Goal: Check status: Check status

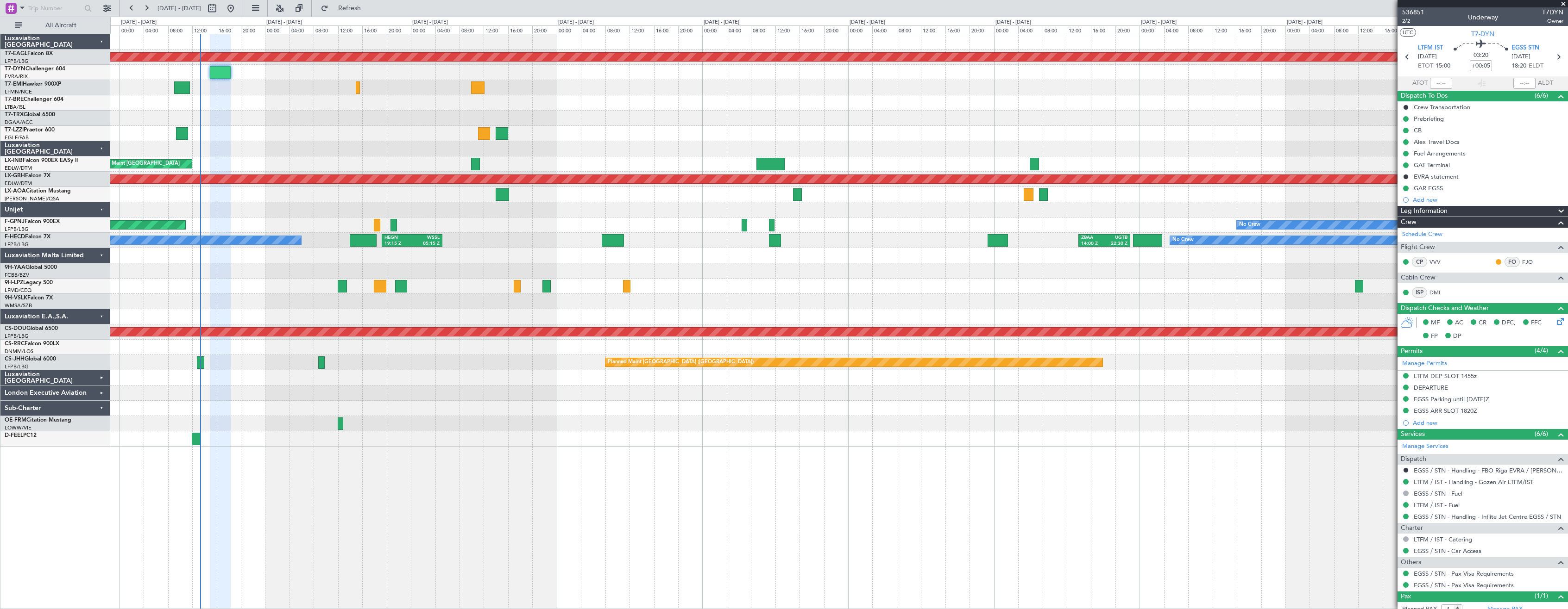
click at [692, 207] on div at bounding box center [839, 210] width 1457 height 15
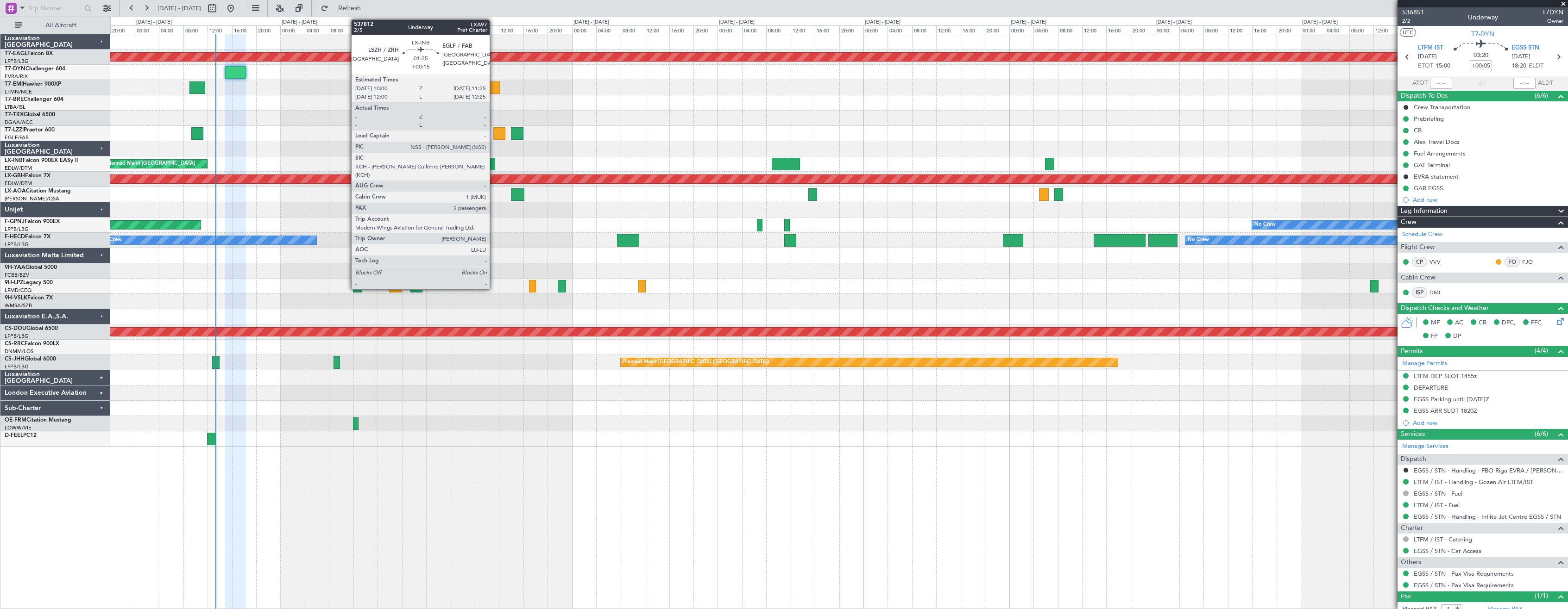
click at [493, 165] on div at bounding box center [491, 164] width 9 height 13
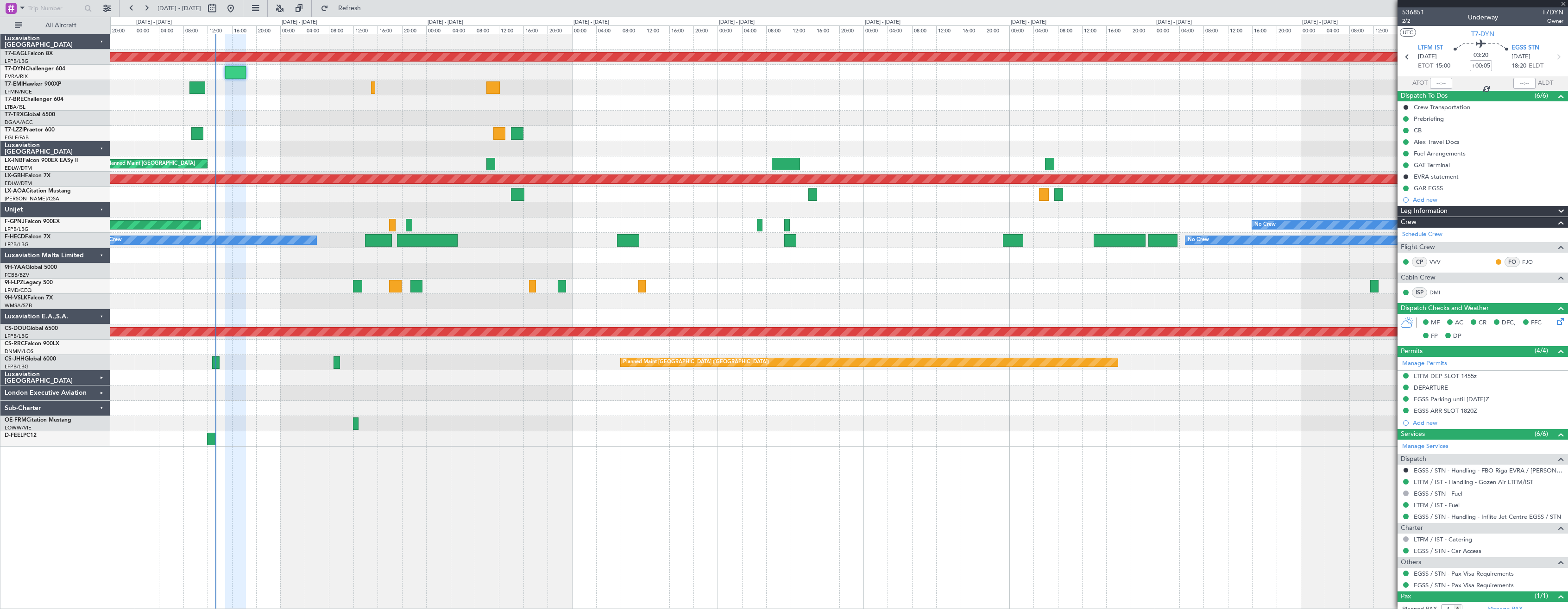
type input "+00:15"
type input "2"
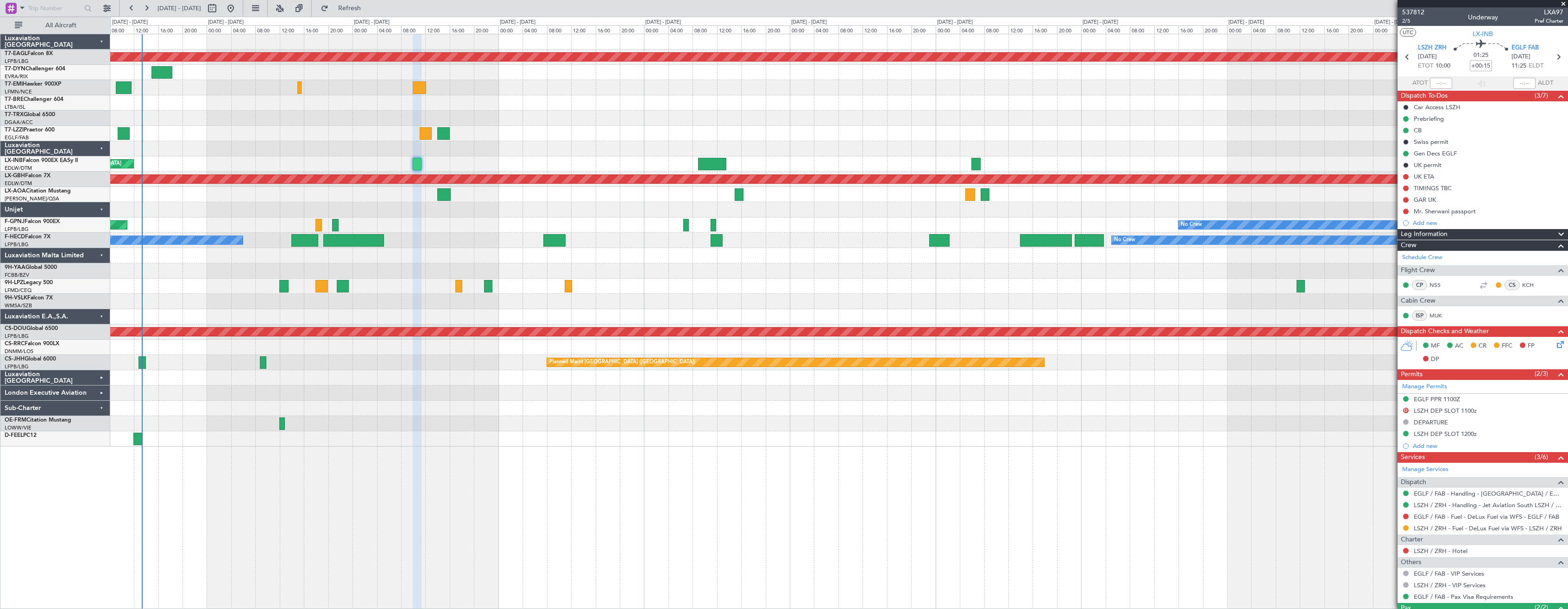
click at [650, 453] on div "Planned Maint Dubai (Al Maktoum Intl) No Crew Planned Maint [GEOGRAPHIC_DATA] P…" at bounding box center [839, 322] width 1458 height 576
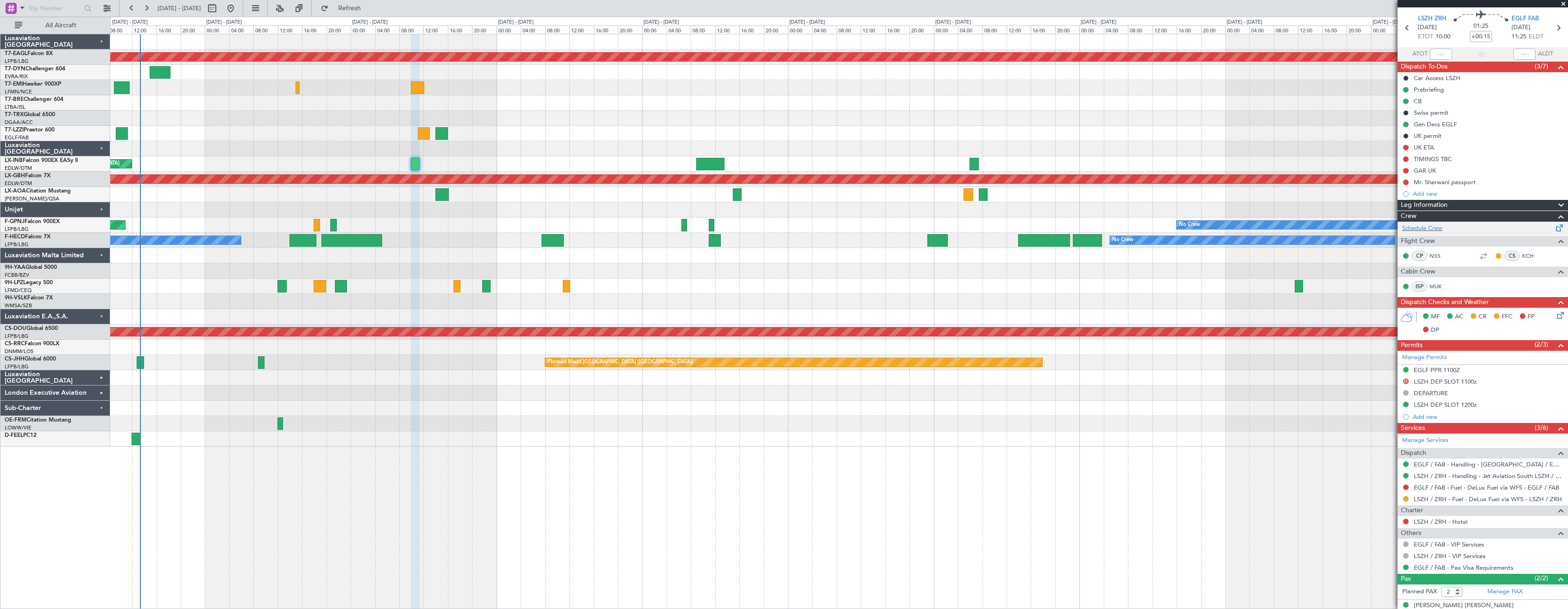
scroll to position [61, 0]
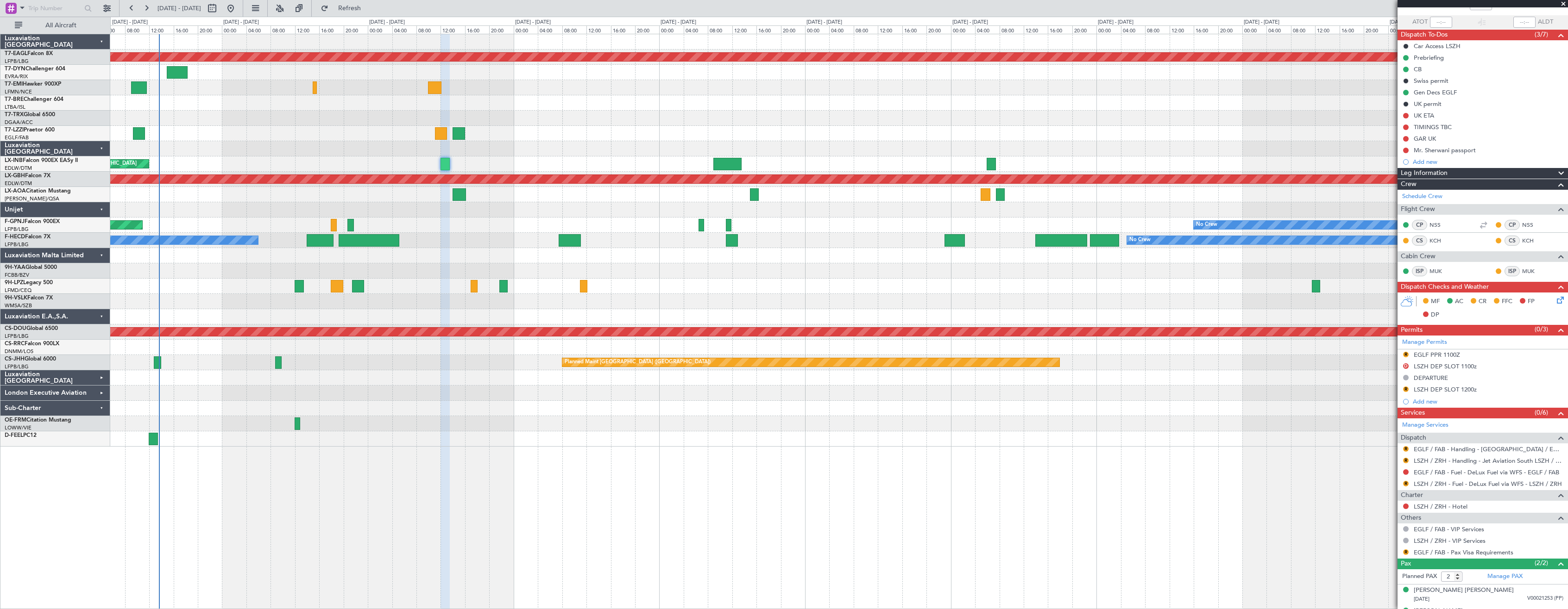
click at [561, 111] on div at bounding box center [839, 118] width 1457 height 15
click at [369, 11] on span "Refresh" at bounding box center [350, 8] width 39 height 7
click at [262, 129] on div at bounding box center [839, 133] width 1457 height 15
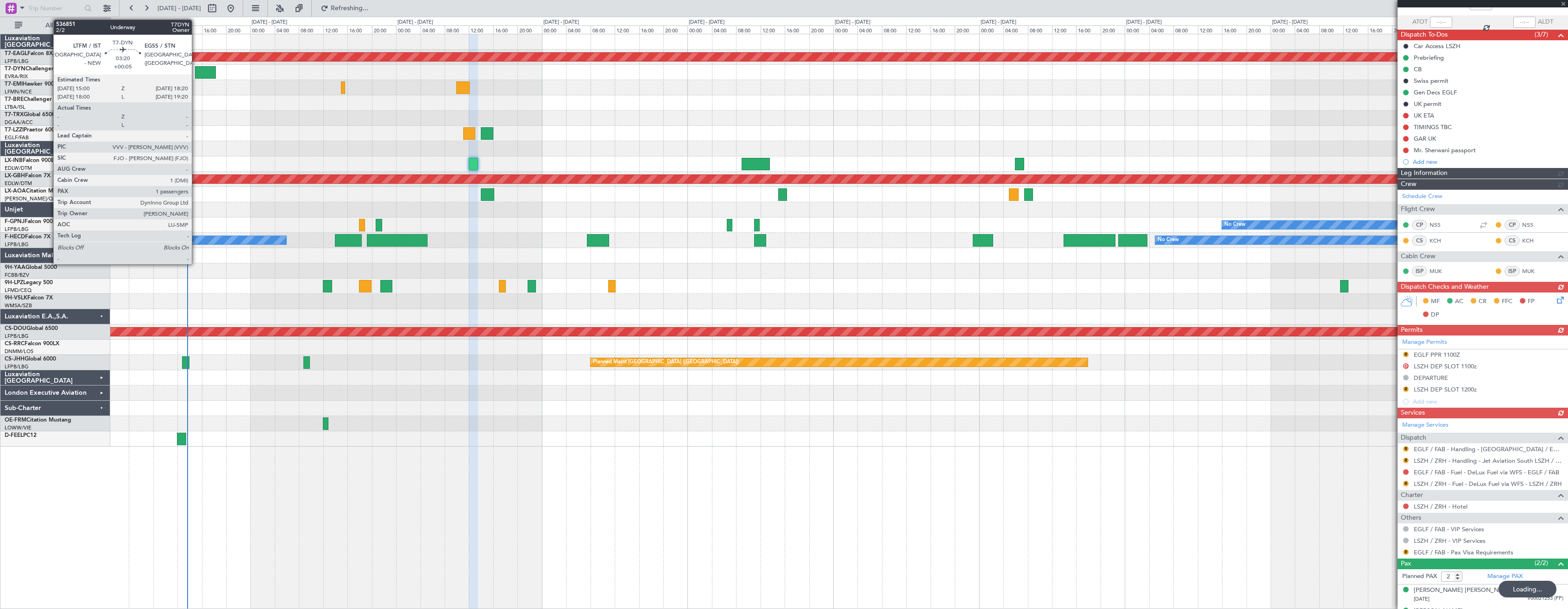
click at [196, 70] on div at bounding box center [205, 72] width 20 height 13
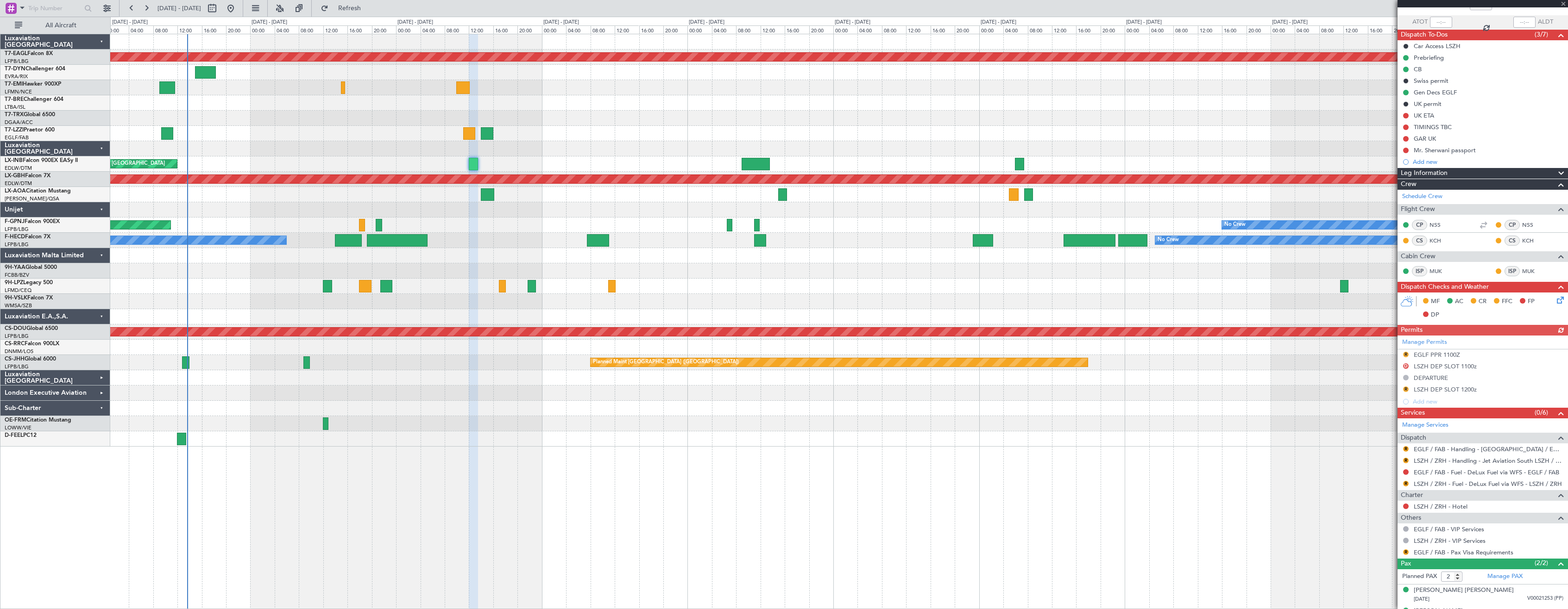
type input "+00:05"
type input "1"
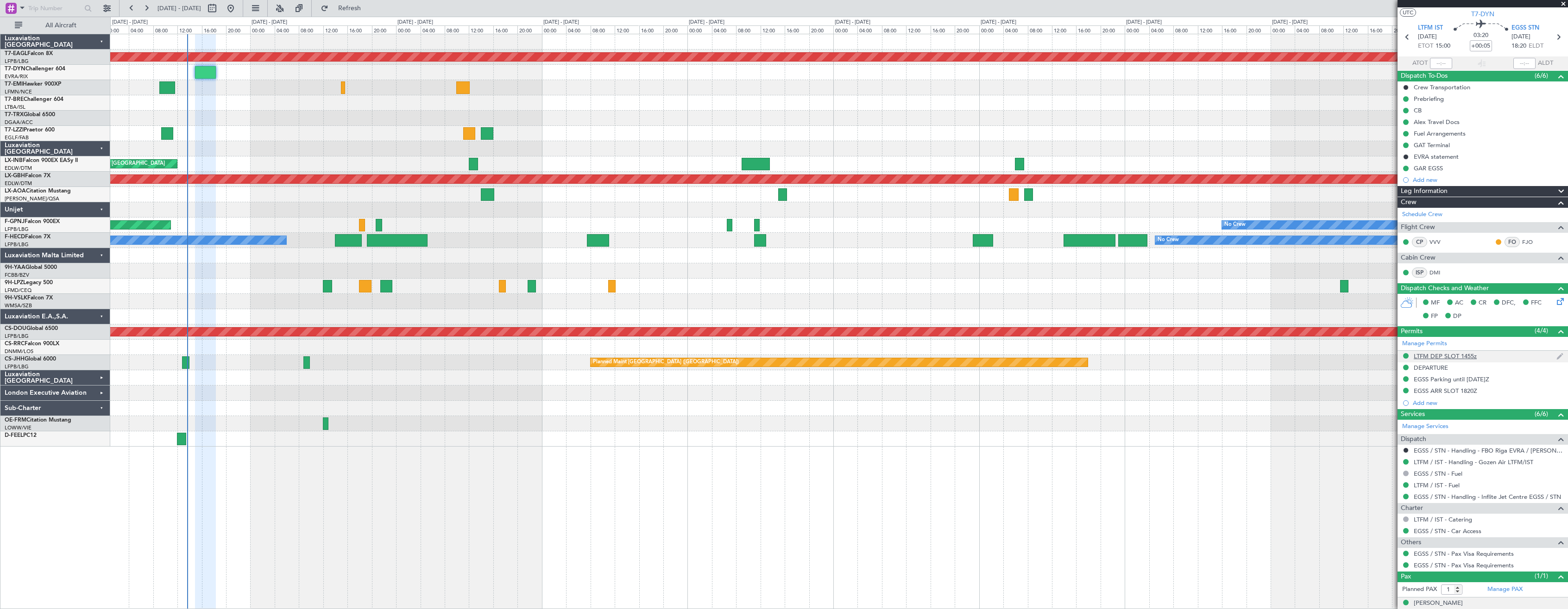
scroll to position [0, 0]
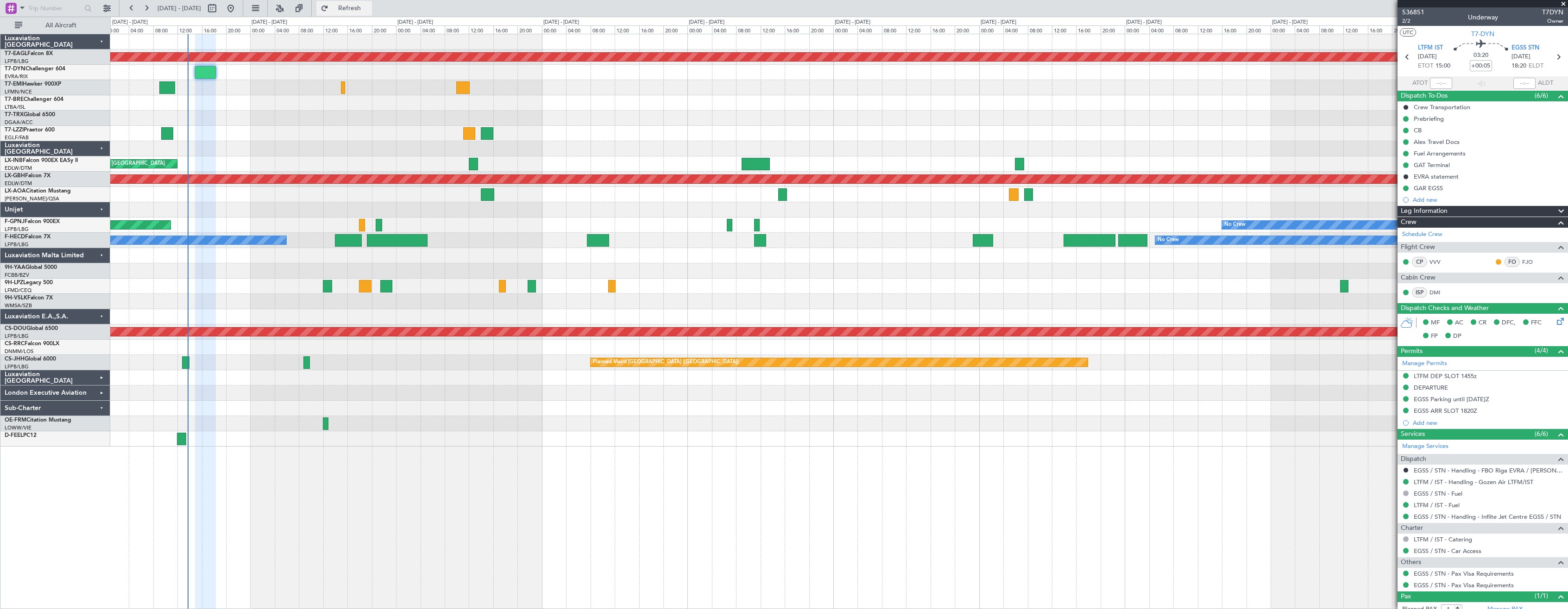
click at [369, 9] on span "Refresh" at bounding box center [350, 8] width 39 height 7
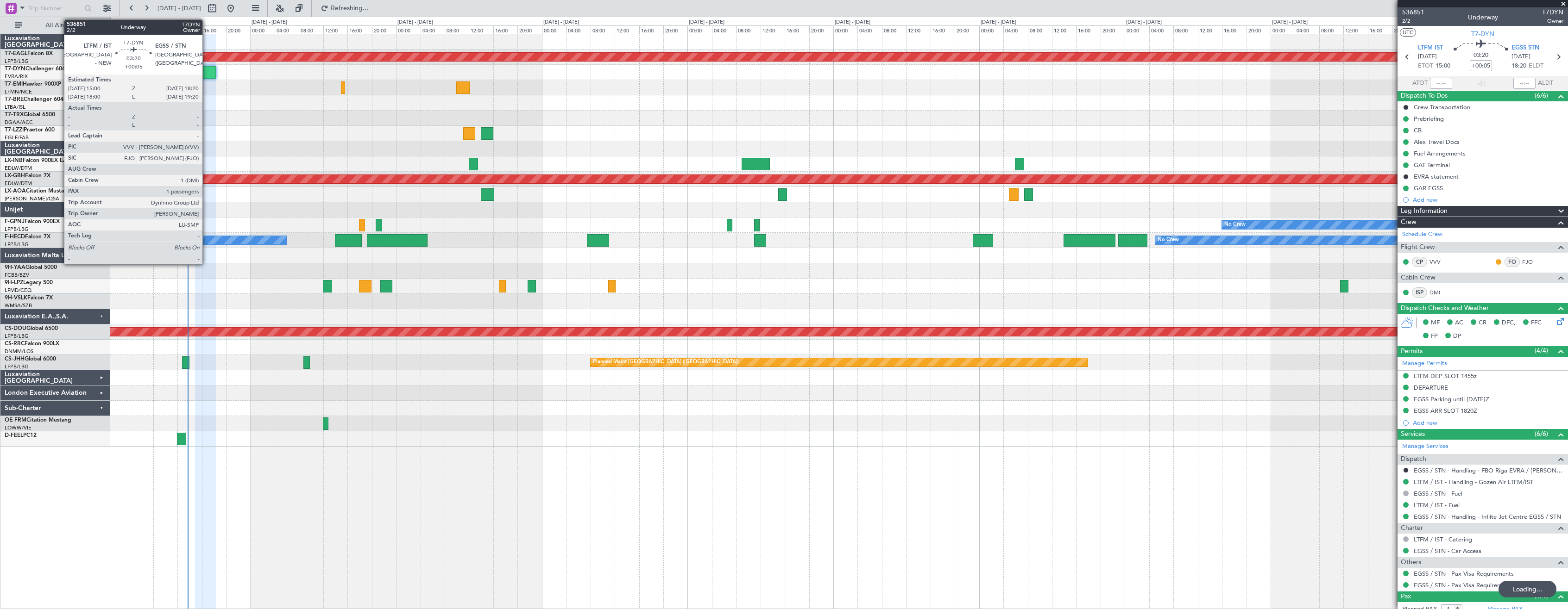
click at [206, 71] on div at bounding box center [205, 72] width 20 height 13
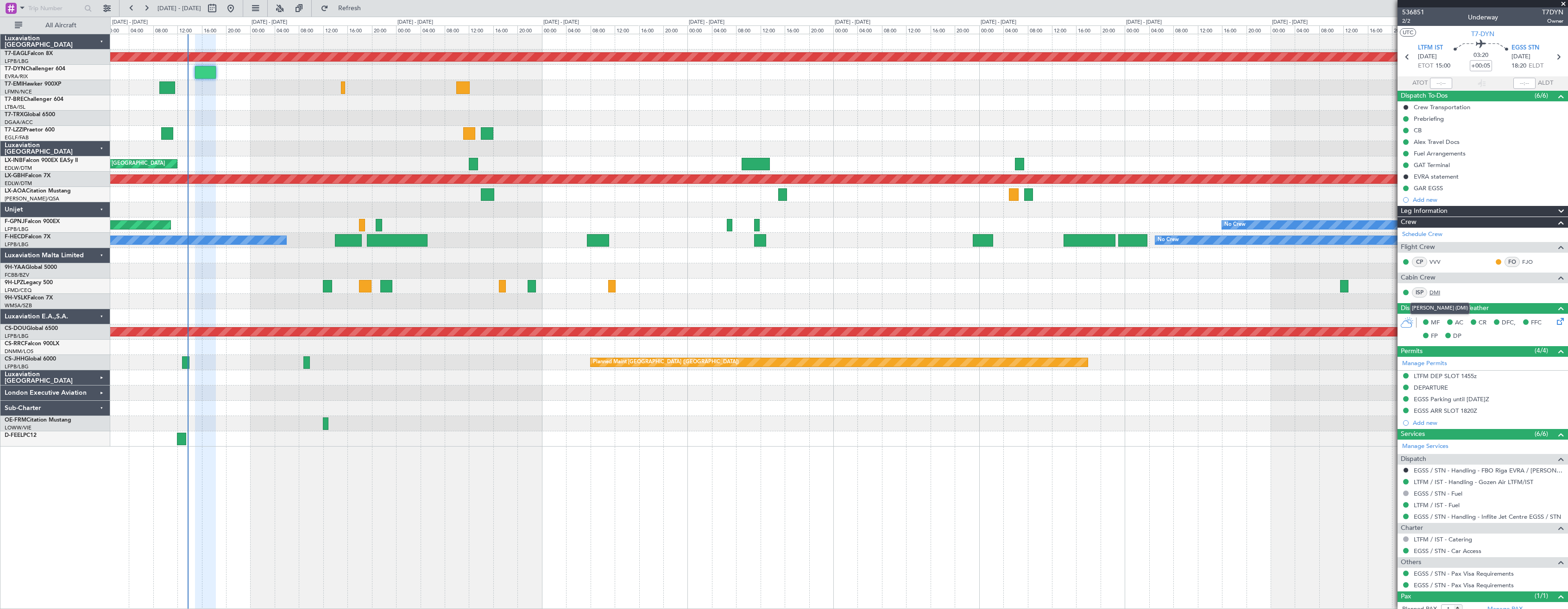
click at [1435, 291] on link "DMI" at bounding box center [1440, 293] width 21 height 9
click at [369, 5] on span "Refresh" at bounding box center [350, 8] width 39 height 7
click at [520, 451] on div "Planned Maint Dubai (Al Maktoum Intl) No Crew Planned Maint [GEOGRAPHIC_DATA] P…" at bounding box center [839, 322] width 1458 height 576
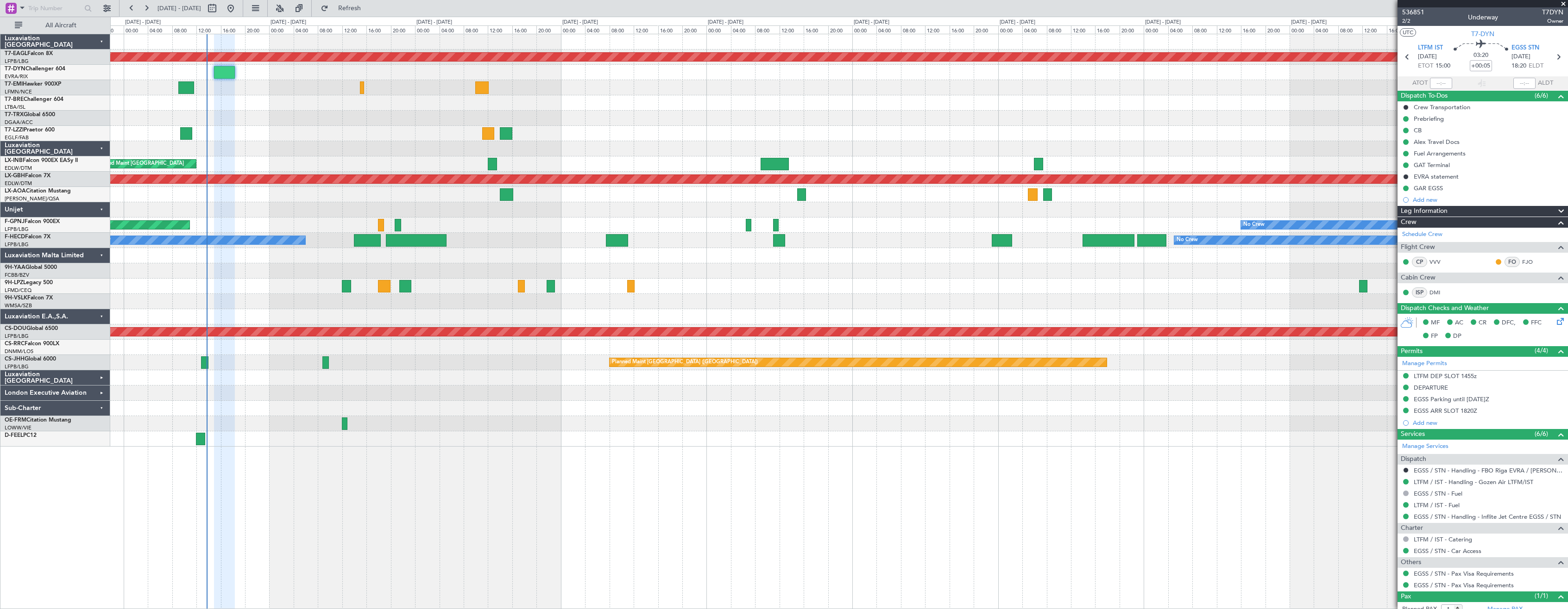
click at [414, 147] on div at bounding box center [839, 148] width 1457 height 15
